Goal: Check status

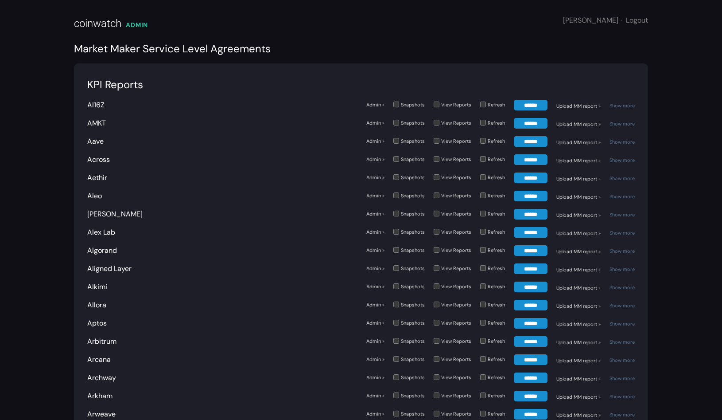
scroll to position [105, 0]
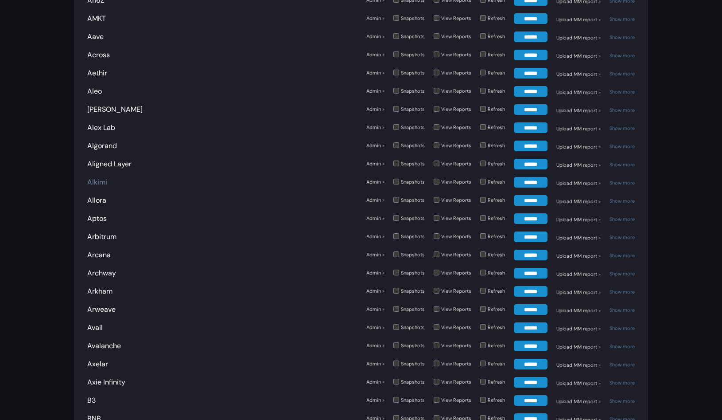
click at [100, 179] on link "Alkimi" at bounding box center [97, 181] width 20 height 9
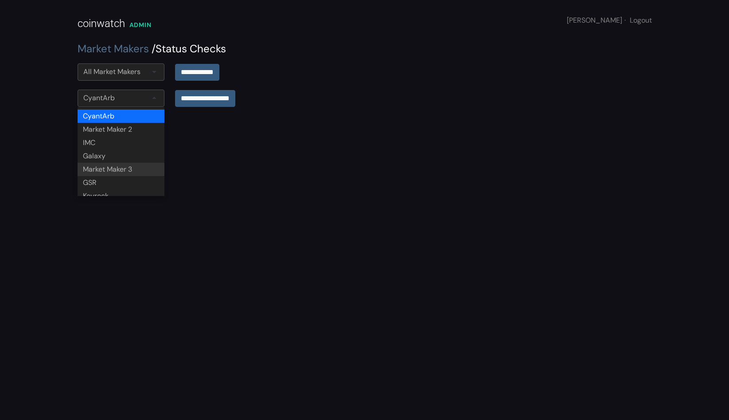
scroll to position [75, 0]
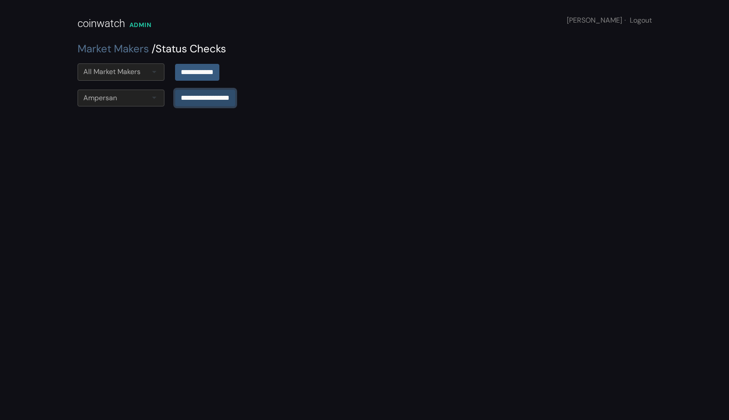
click at [195, 96] on input "**********" at bounding box center [205, 98] width 60 height 17
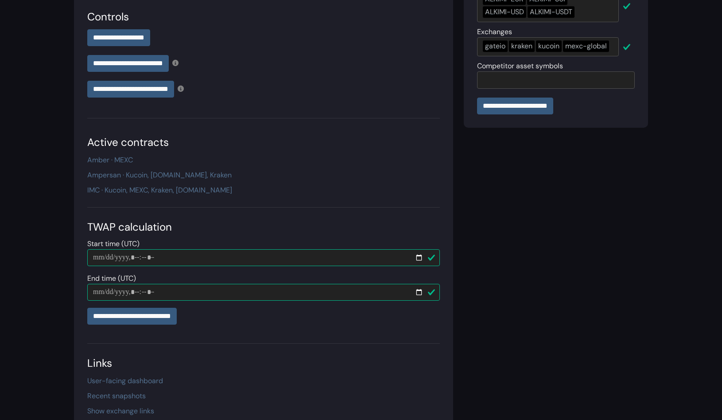
scroll to position [223, 0]
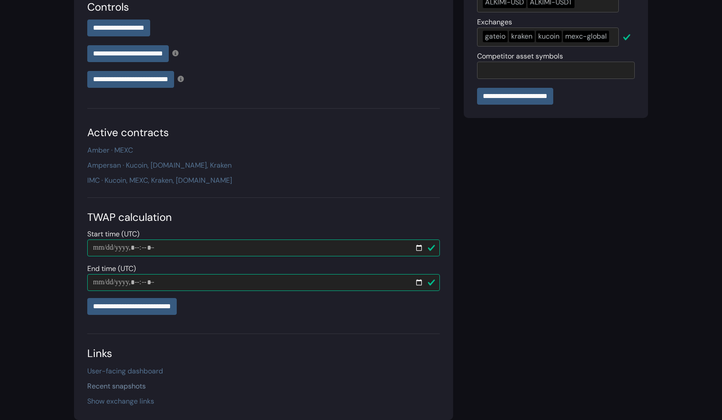
click at [132, 384] on link "Recent snapshots" at bounding box center [116, 385] width 58 height 9
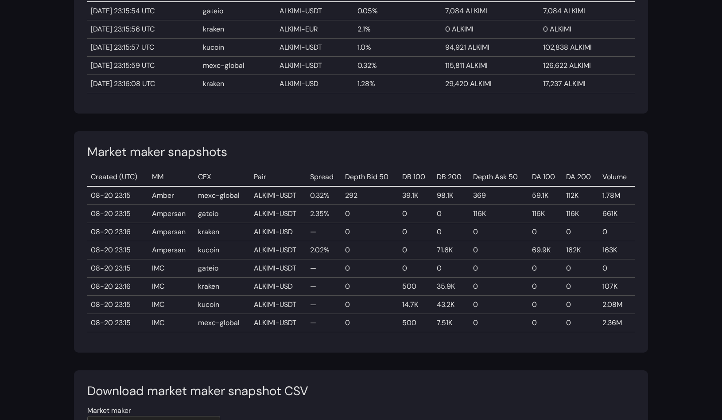
scroll to position [425, 0]
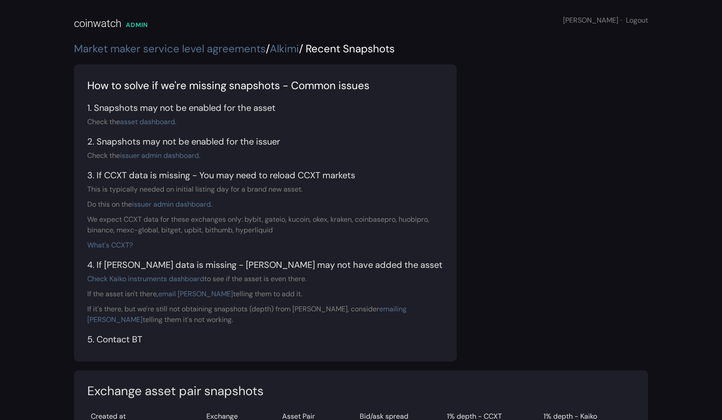
scroll to position [421, 0]
